Goal: Check status: Check status

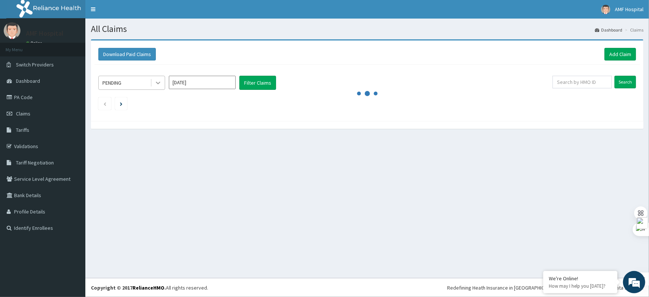
click at [159, 87] on div at bounding box center [157, 82] width 13 height 13
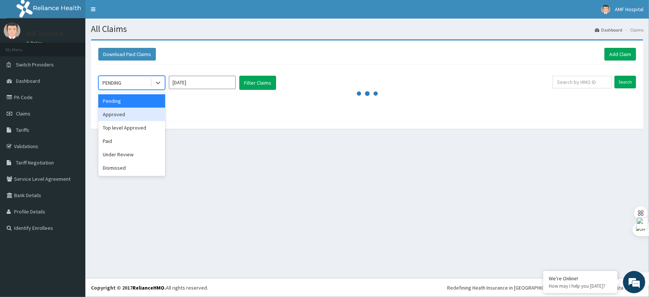
click at [149, 115] on div "Approved" at bounding box center [131, 114] width 67 height 13
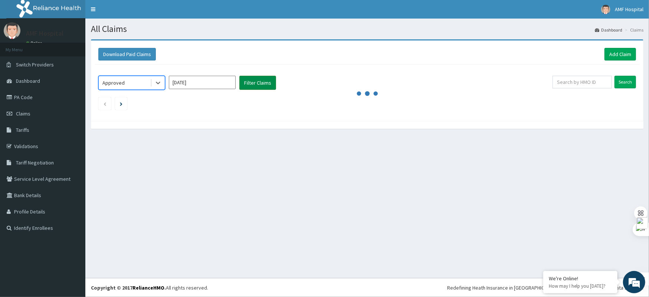
click at [250, 82] on button "Filter Claims" at bounding box center [257, 83] width 37 height 14
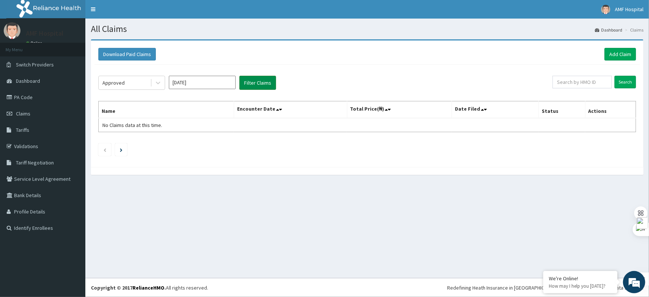
click at [154, 88] on div at bounding box center [157, 82] width 13 height 13
click at [129, 90] on div "Approved" at bounding box center [131, 83] width 67 height 14
click at [151, 78] on div at bounding box center [157, 82] width 13 height 13
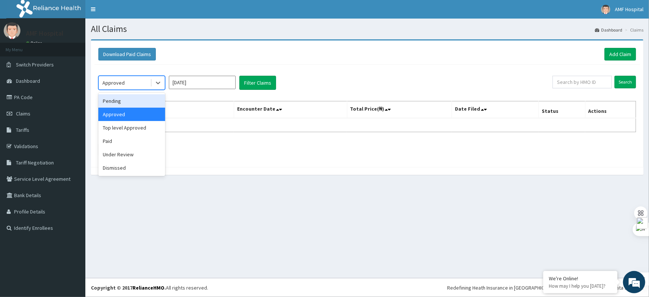
click at [129, 106] on div "Pending" at bounding box center [131, 100] width 67 height 13
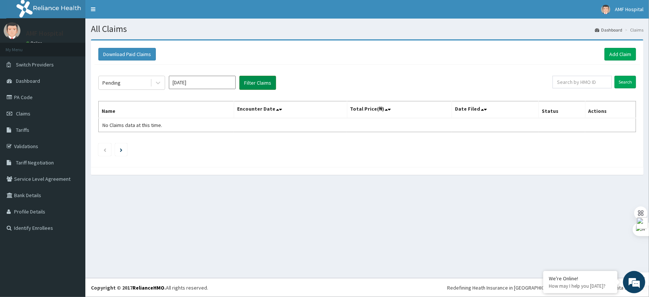
click at [266, 83] on button "Filter Claims" at bounding box center [257, 83] width 37 height 14
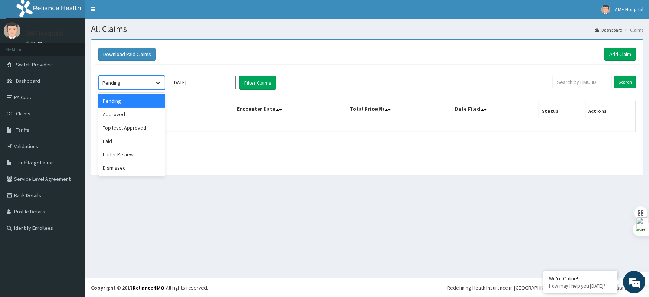
click at [154, 84] on icon at bounding box center [157, 82] width 7 height 7
click at [117, 144] on div "Paid" at bounding box center [131, 140] width 67 height 13
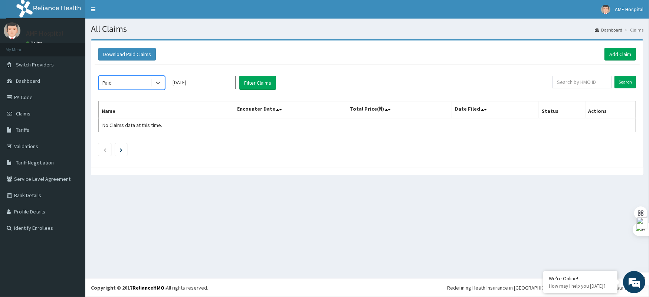
click at [259, 93] on div "option Paid, selected. Select is focused ,type to refine list, press Down to op…" at bounding box center [367, 114] width 545 height 99
click at [258, 85] on button "Filter Claims" at bounding box center [257, 83] width 37 height 14
click at [254, 81] on button "Filter Claims" at bounding box center [257, 83] width 37 height 14
click at [60, 111] on link "Claims" at bounding box center [42, 113] width 85 height 16
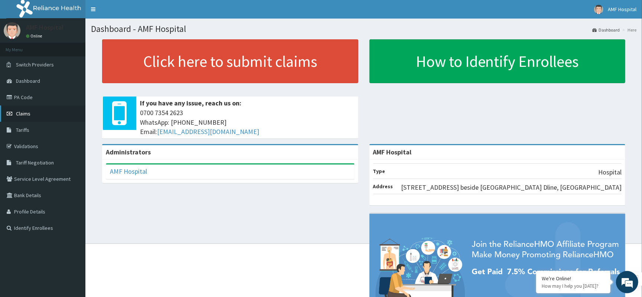
click at [32, 113] on link "Claims" at bounding box center [42, 113] width 85 height 16
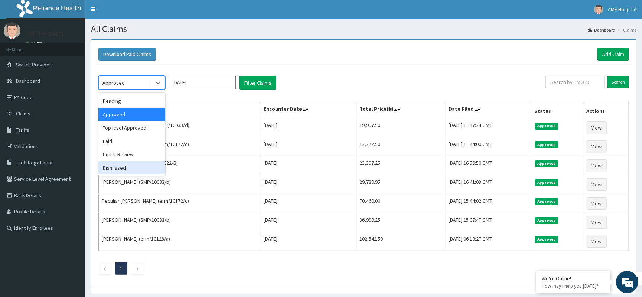
click at [340, 51] on div "Download Paid Claims Add Claim" at bounding box center [363, 54] width 531 height 13
